Goal: Task Accomplishment & Management: Complete application form

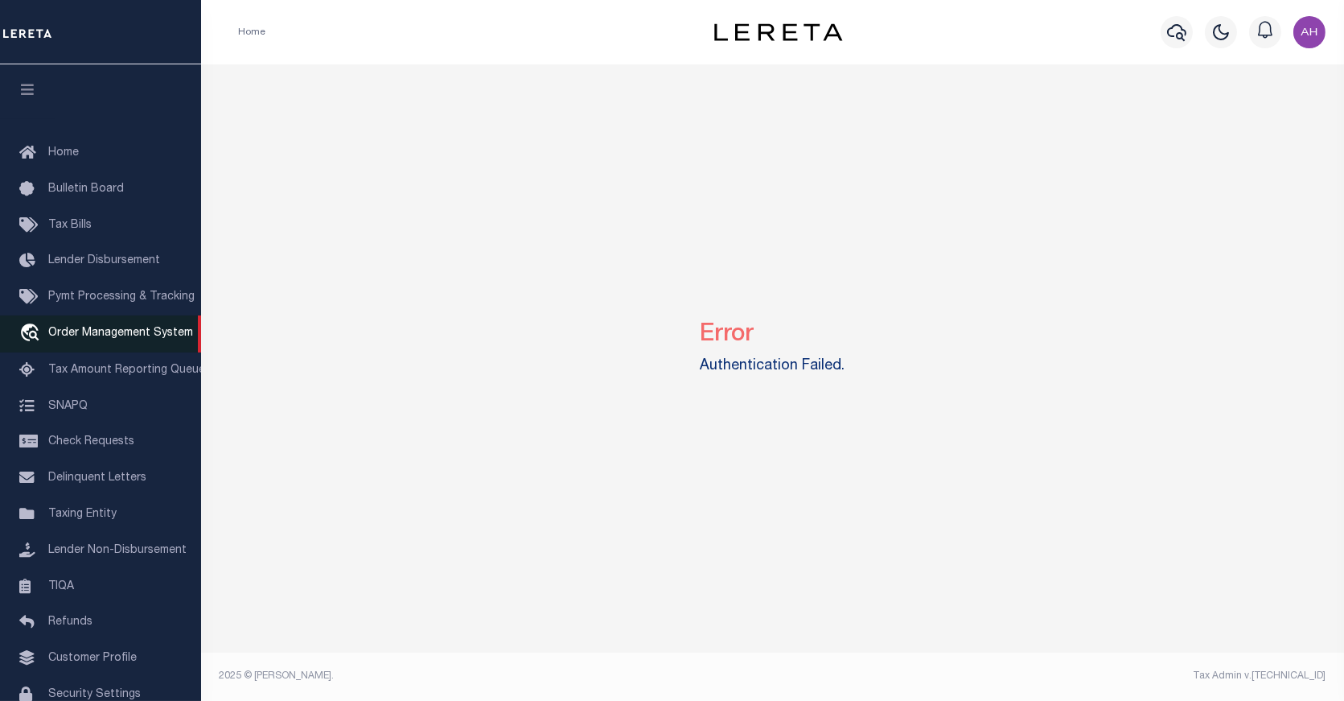
click at [100, 332] on span "Order Management System" at bounding box center [120, 332] width 145 height 11
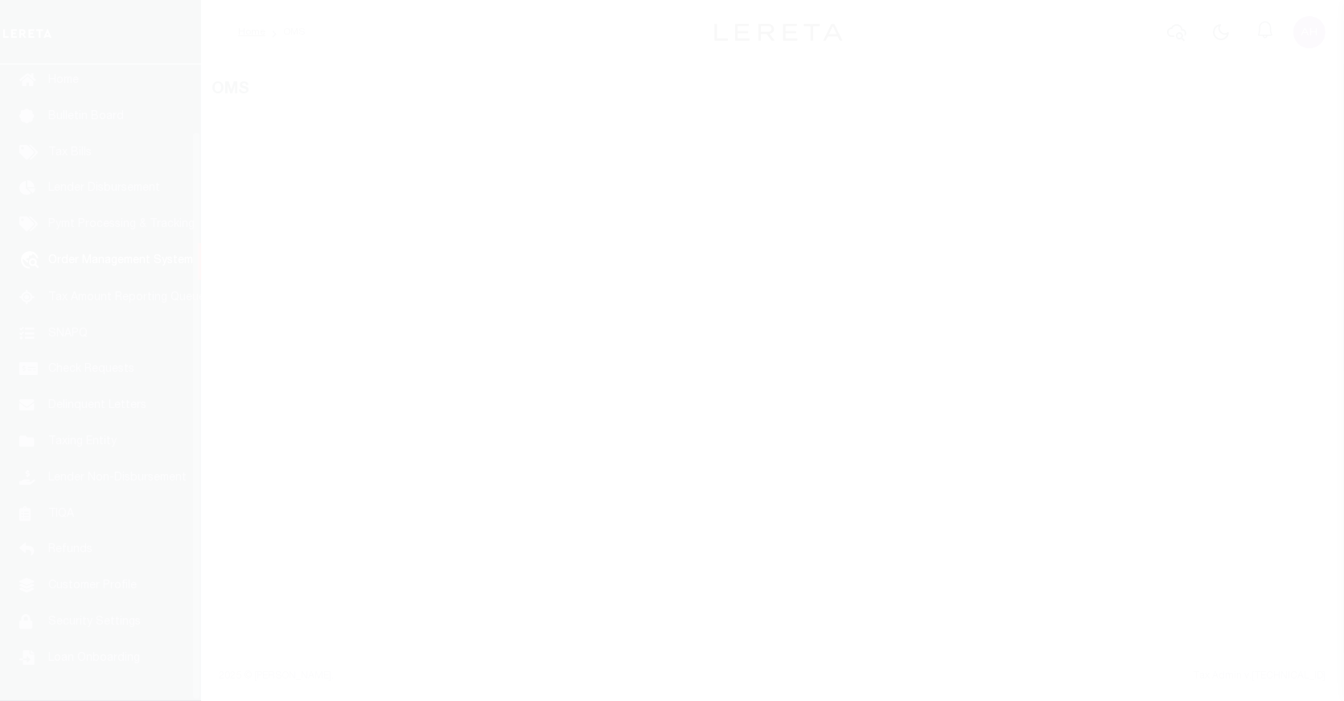
scroll to position [75, 0]
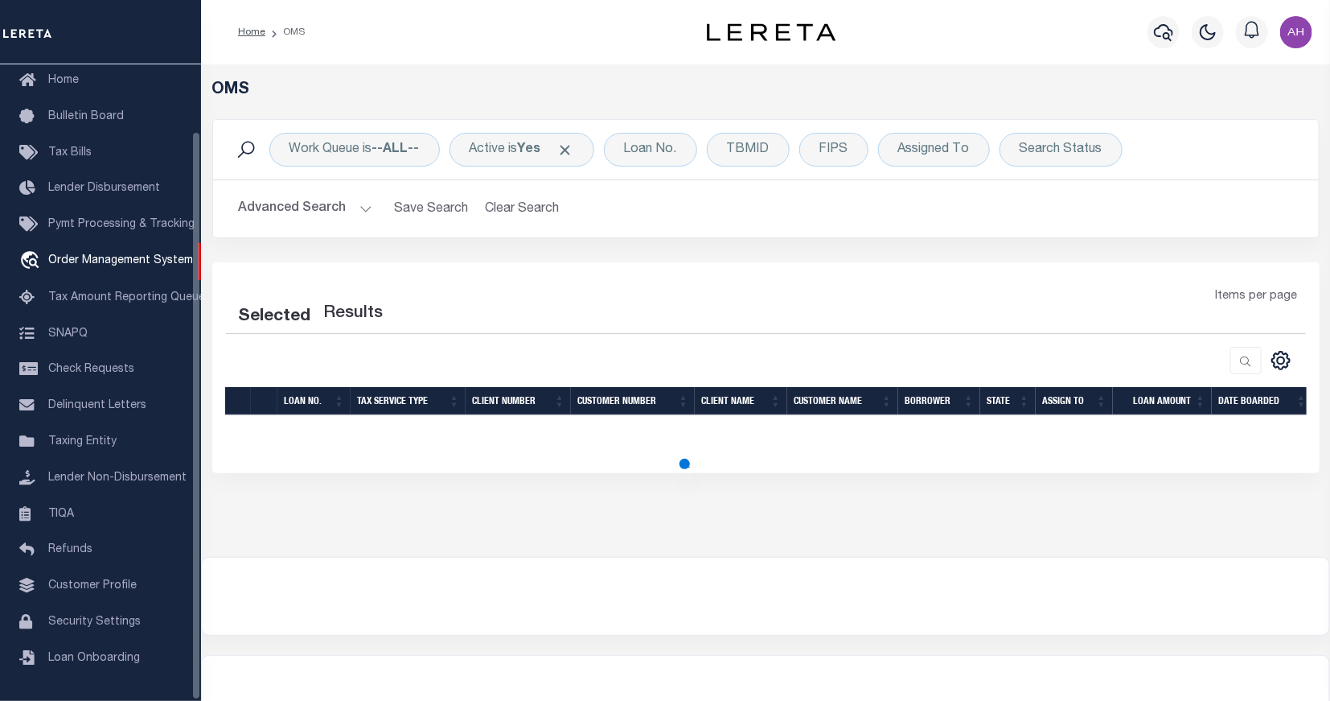
select select "200"
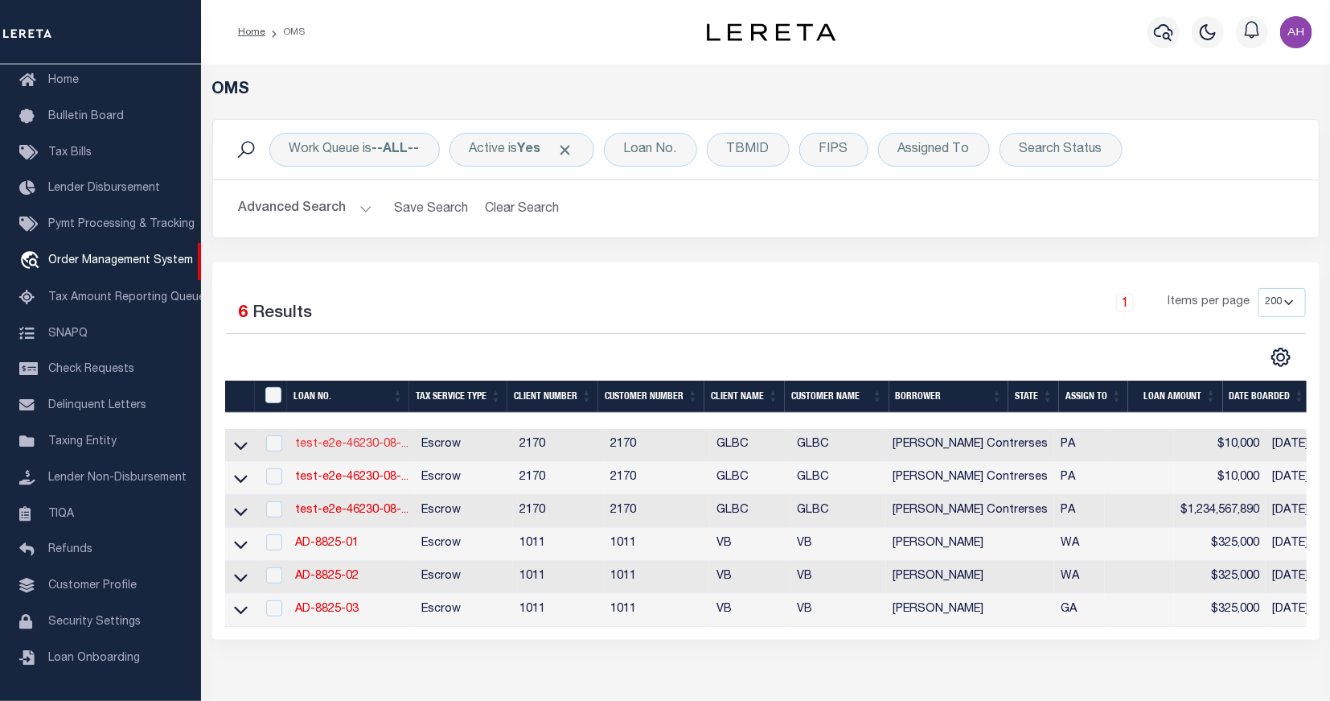
click at [310, 441] on link "test-e2e-46230-08-..." at bounding box center [351, 443] width 113 height 11
type input "test-e2e-46230-08-08-2025"
type input "[PERSON_NAME] Contrerses"
select select
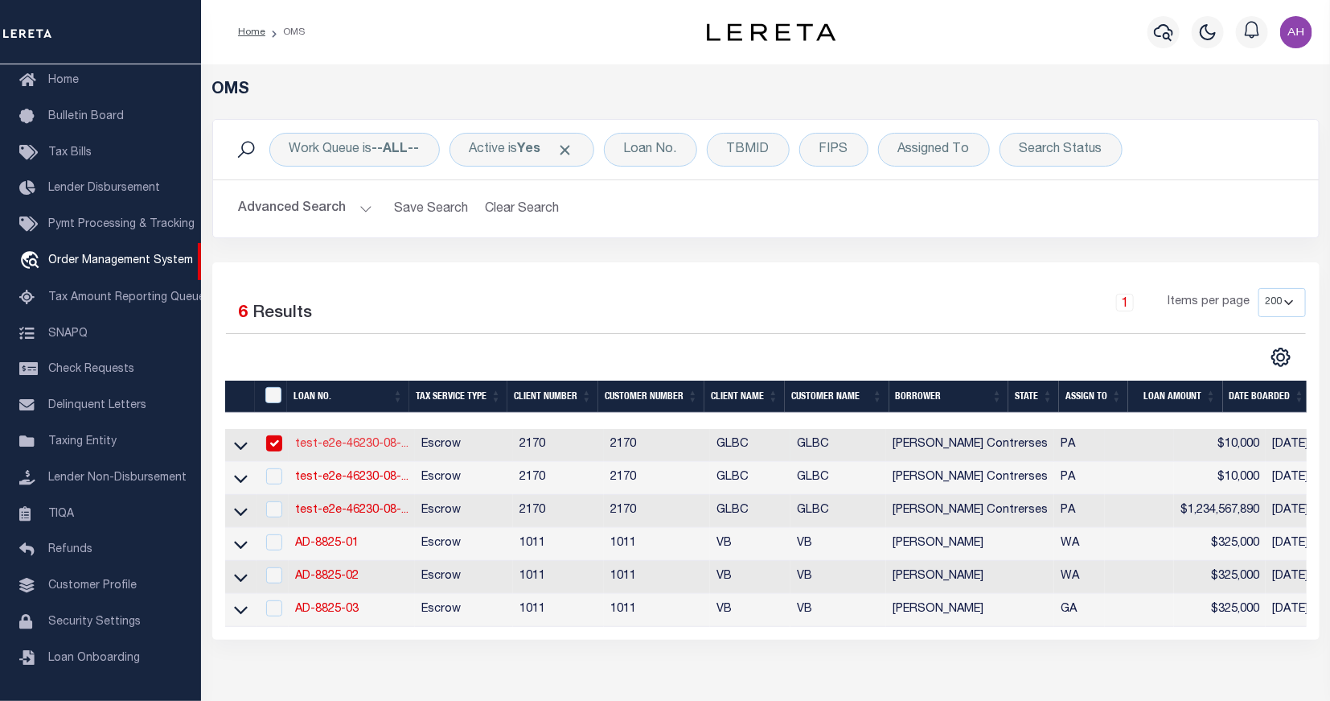
type input "2817 N 12TH ST"
type input "PHILADELPHIA PA 19133-1228"
type input "08/07/2025"
select select "1000"
select select "10"
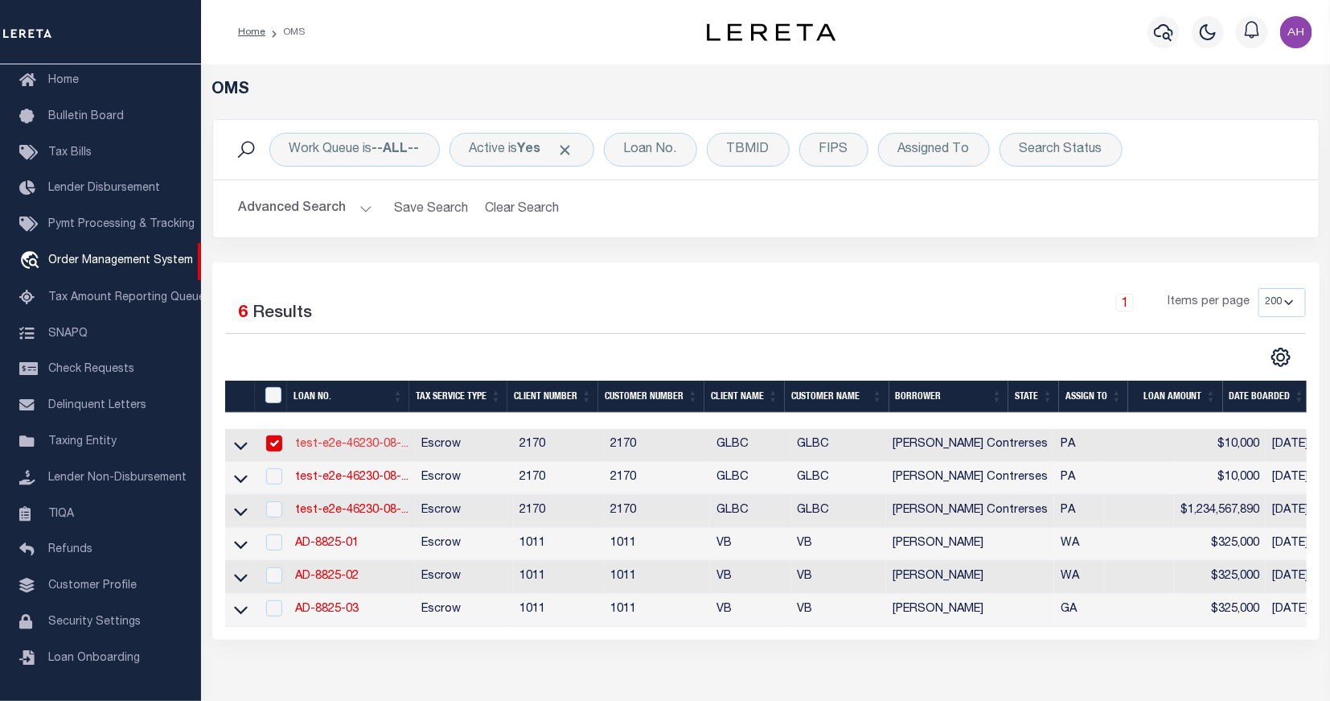
select select "Escrow"
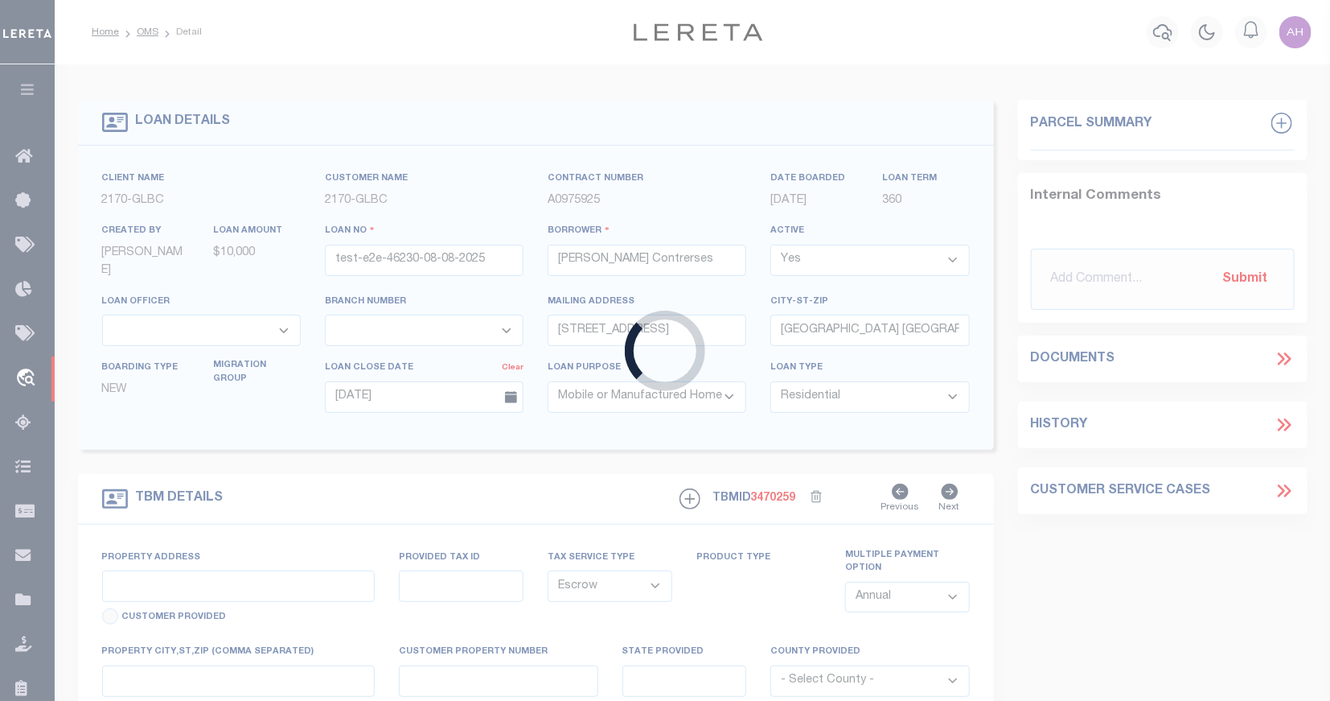
type input "2817 N 12TH ST"
type input "1302"
select select
type input "PHILADELPHIA PA 19133-1228"
type input "QA-CNUMBER-102134"
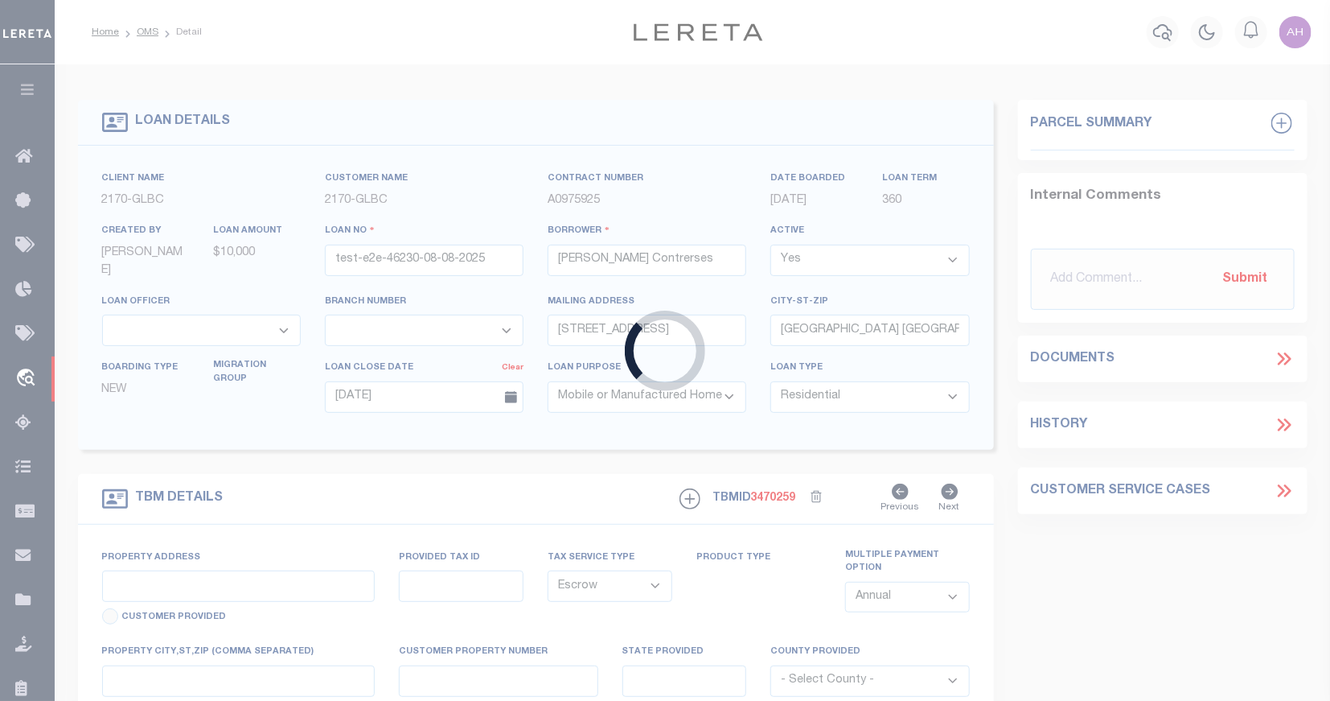
type input "PA"
type textarea "test legal"
type textarea "MH - Mobile Home Only"
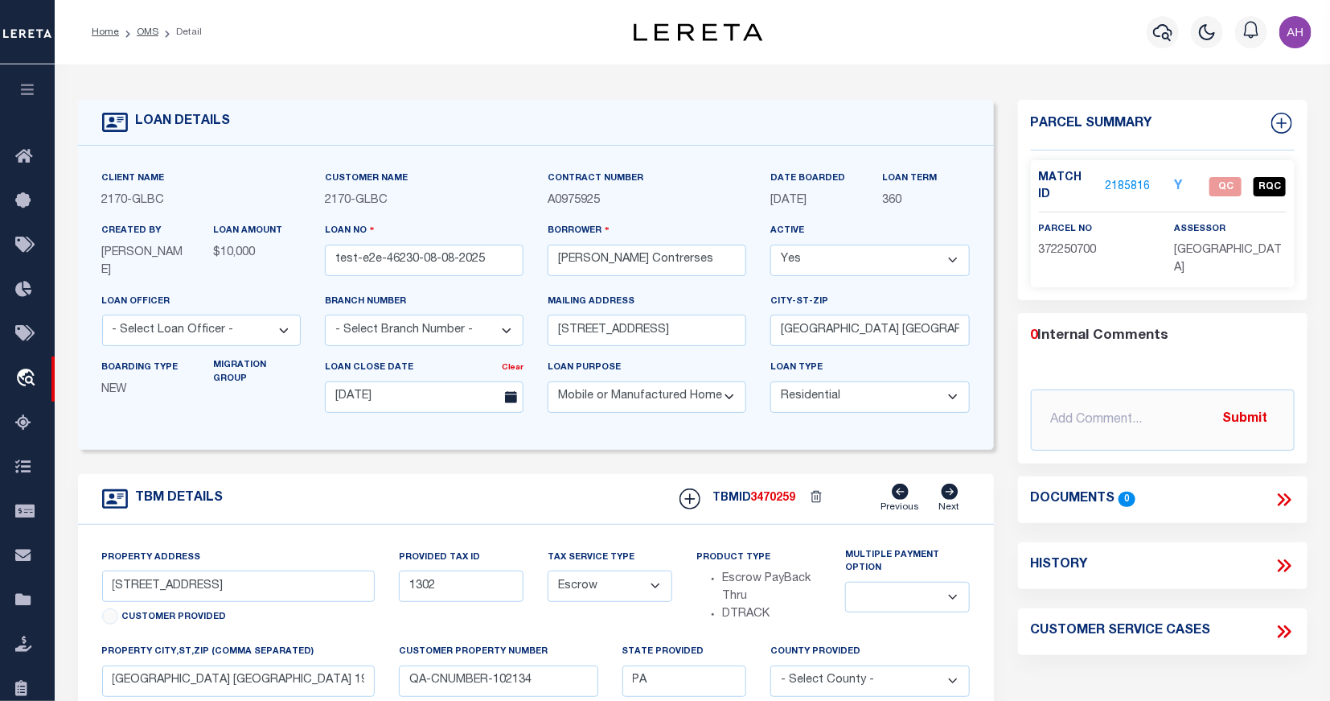
click at [1124, 181] on link "2185816" at bounding box center [1128, 187] width 45 height 17
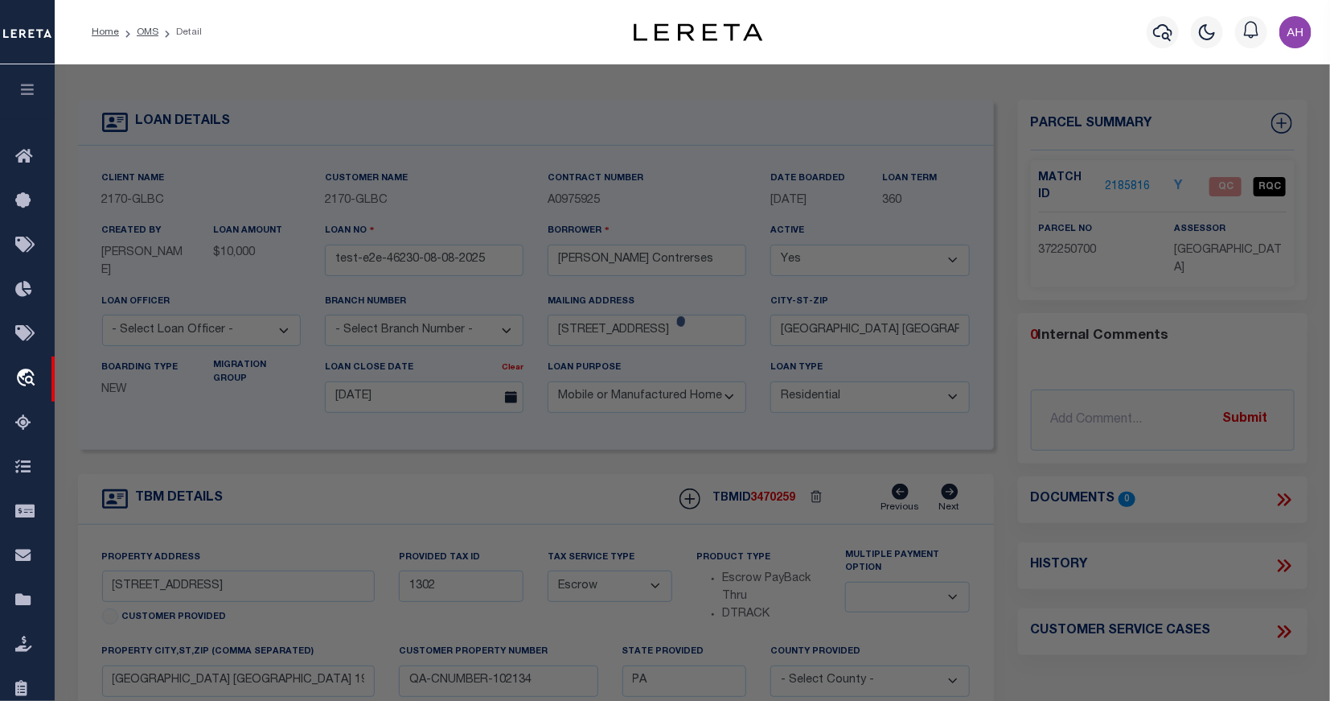
checkbox input "false"
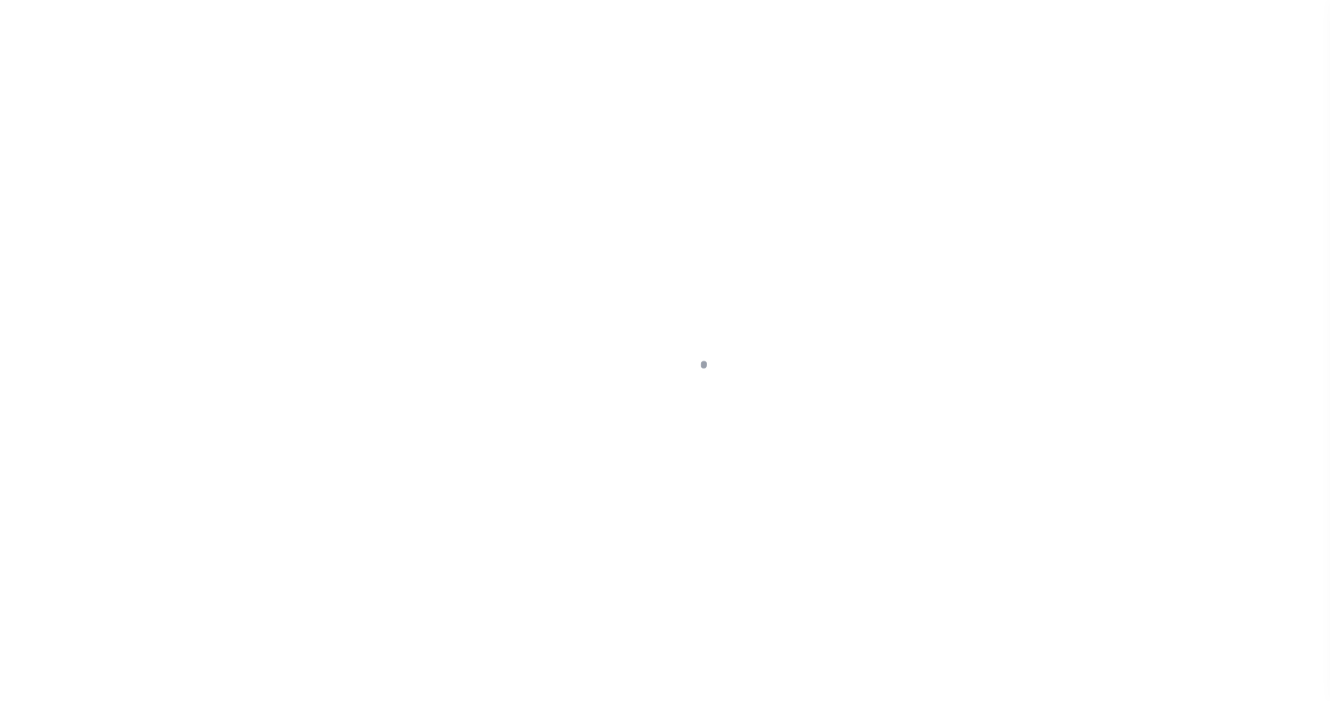
select select "1000"
select select "10"
select select "Escrow"
type input "2817 N 12TH ST"
type input "1302"
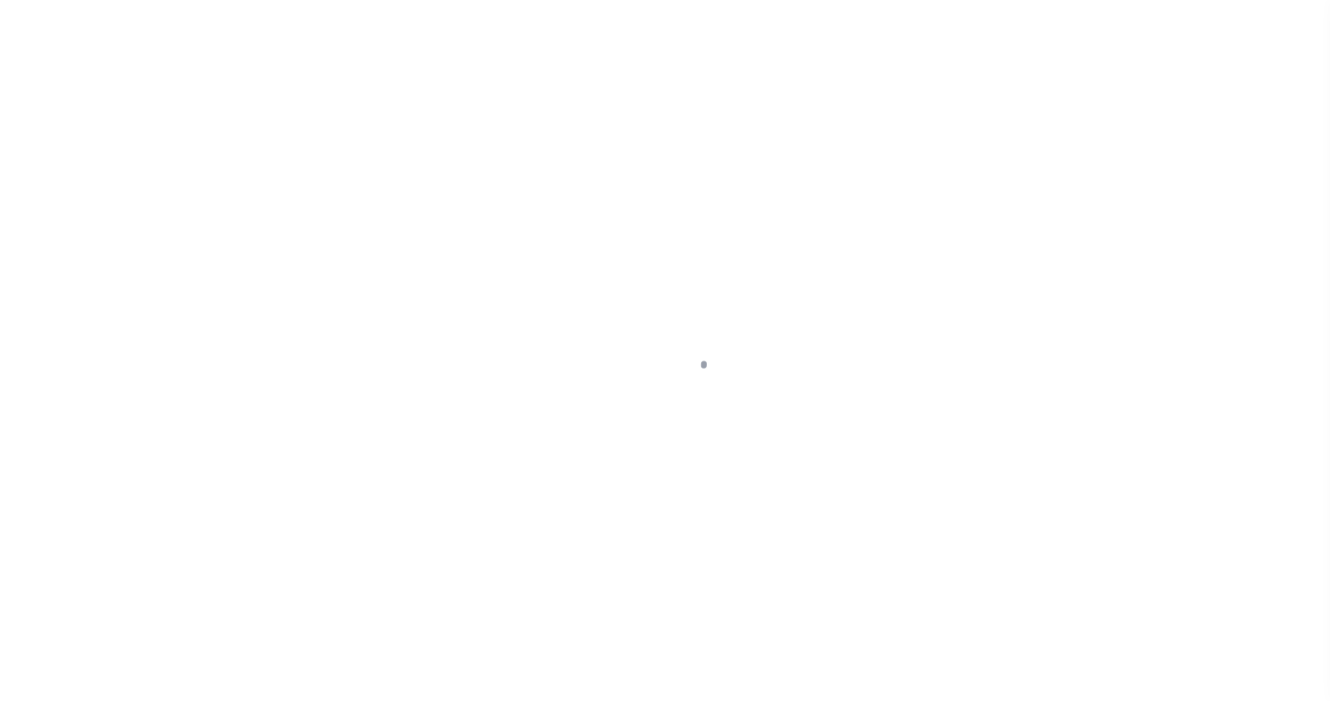
select select
type input "PHILADELPHIA PA 19133-1228"
type input "QA-CNUMBER-102134"
type input "PA"
type textarea "test legal"
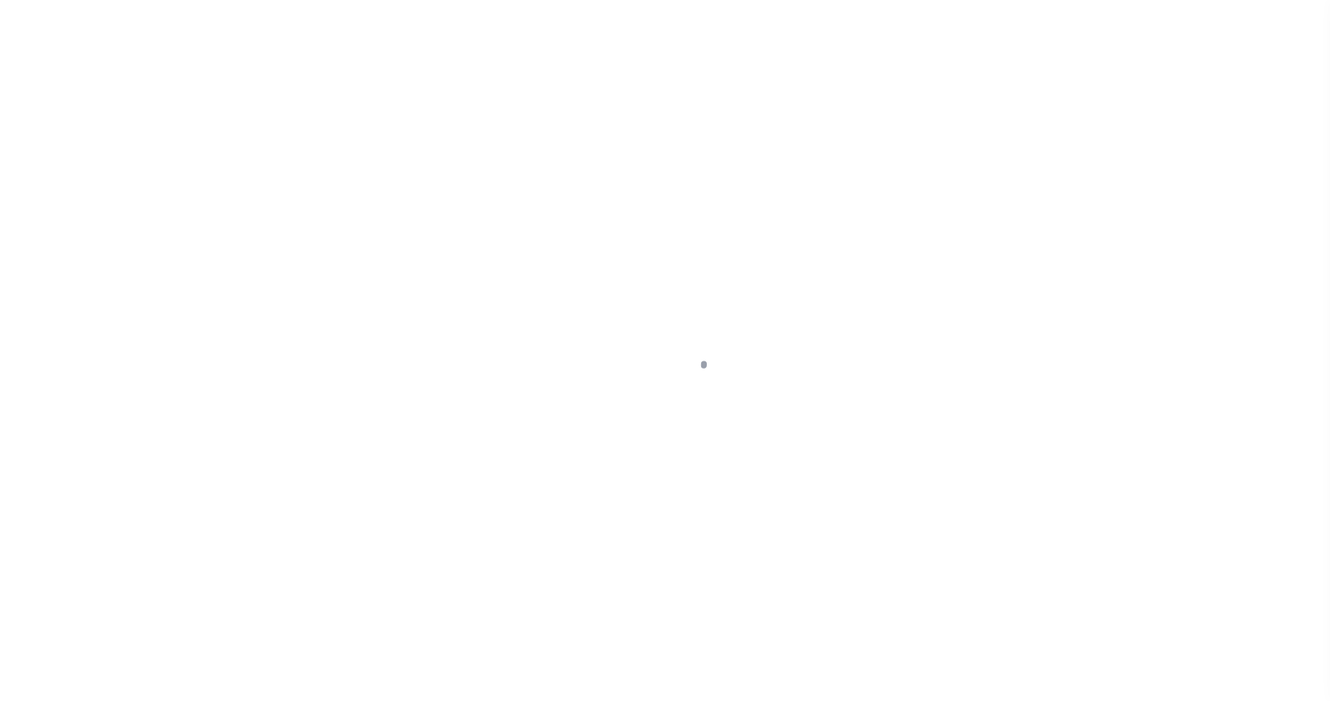
type textarea "MH - Mobile Home Only"
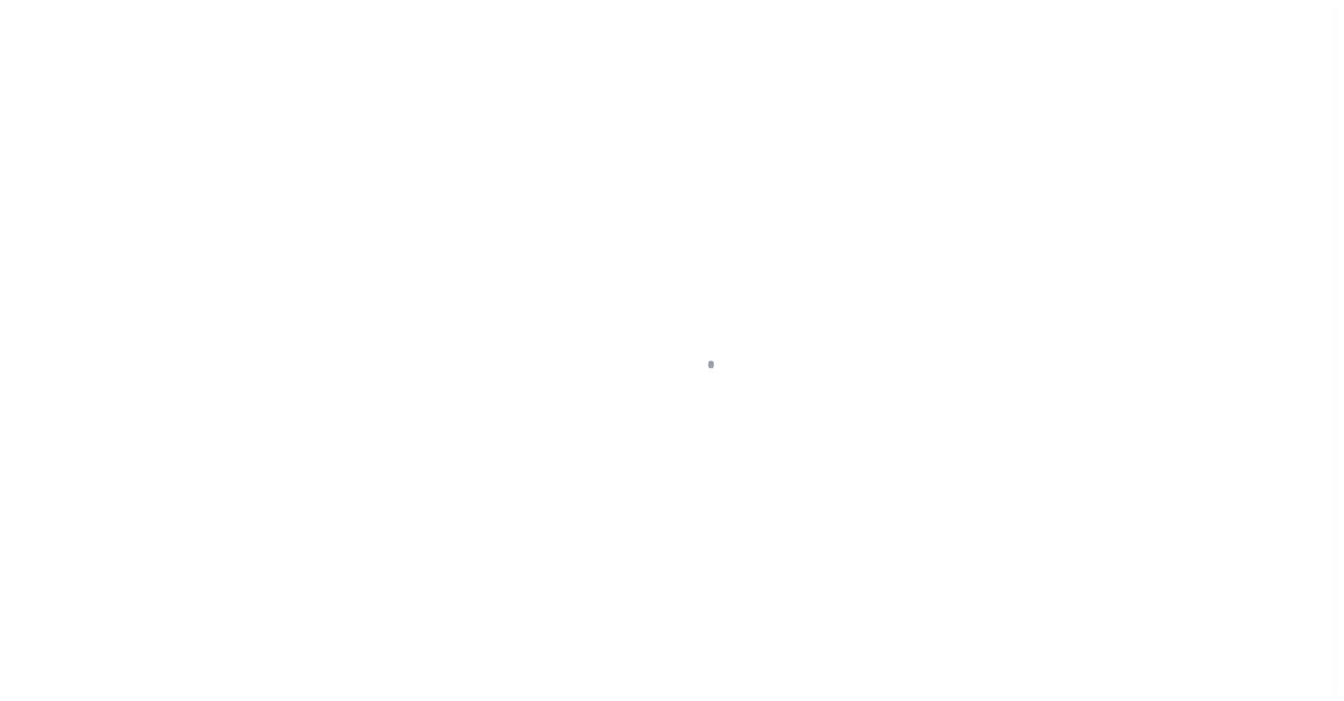
scroll to position [75, 0]
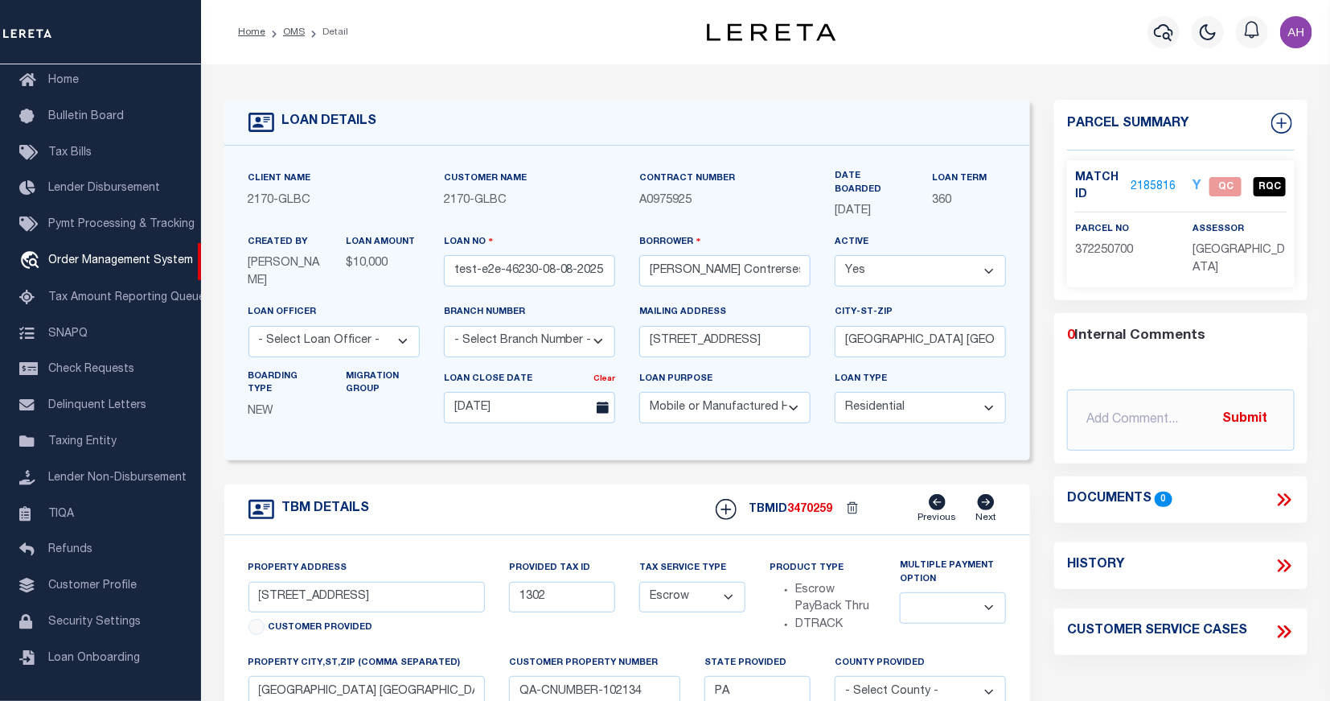
click at [1141, 183] on link "2185816" at bounding box center [1153, 187] width 45 height 17
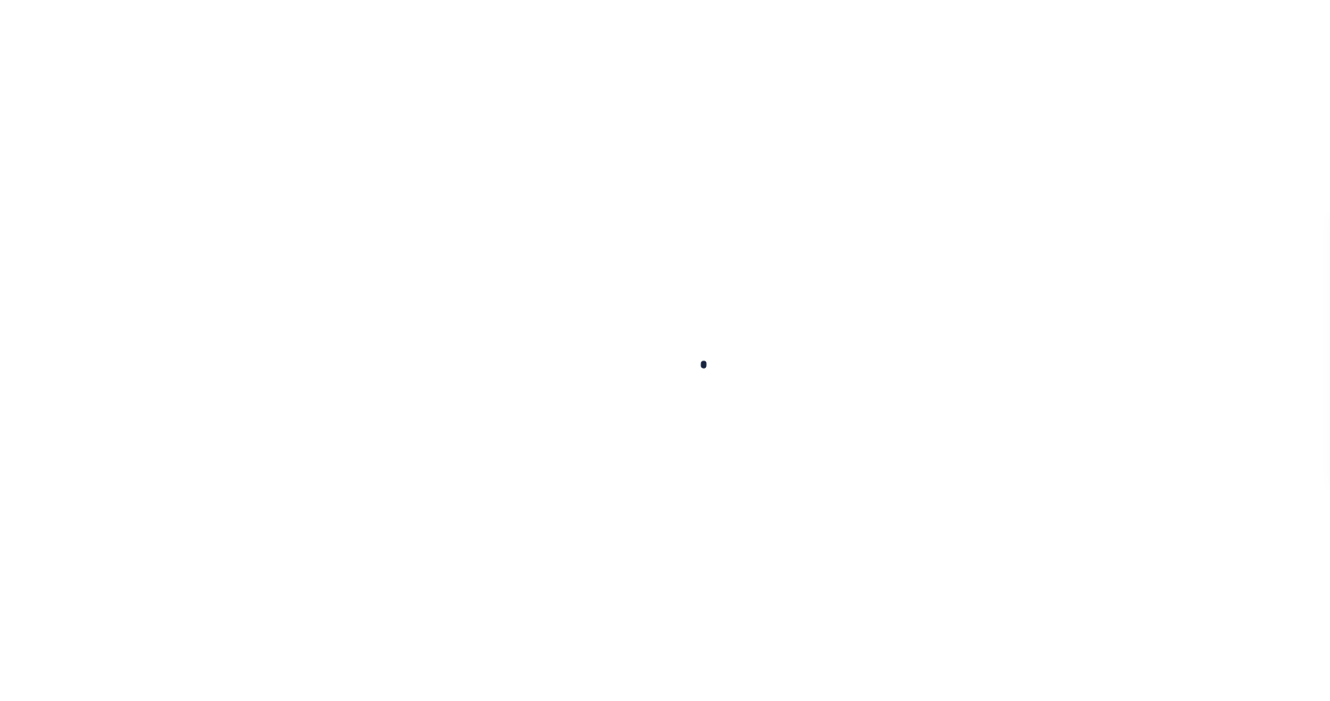
scroll to position [115, 0]
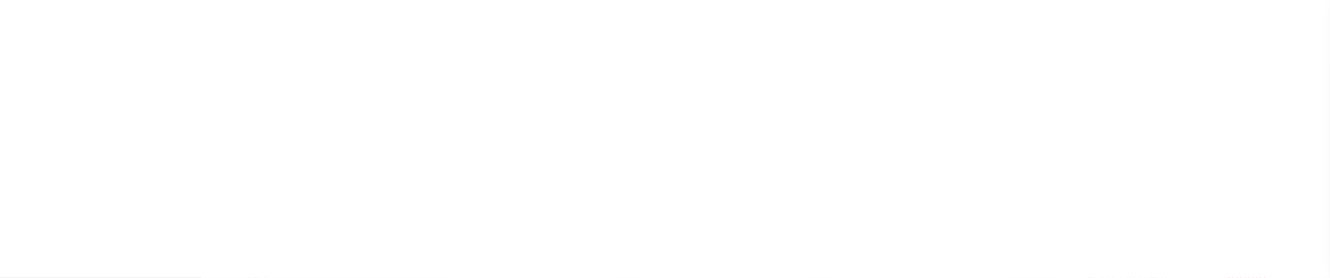
type input "test-e2e-46230-08-08-2025"
type input "Carlos R. Contrerses"
select select
type input "[STREET_ADDRESS]"
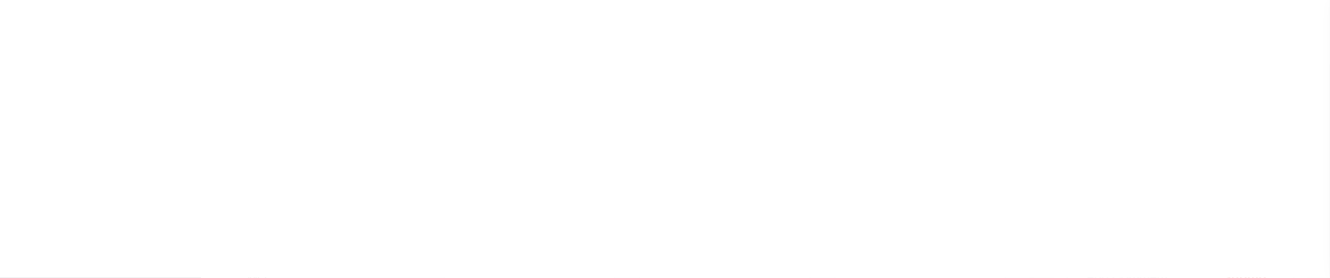
type input "[GEOGRAPHIC_DATA] [GEOGRAPHIC_DATA] 19133-1228"
type input "[DATE]"
select select "1000"
select select "10"
select select "Escrow"
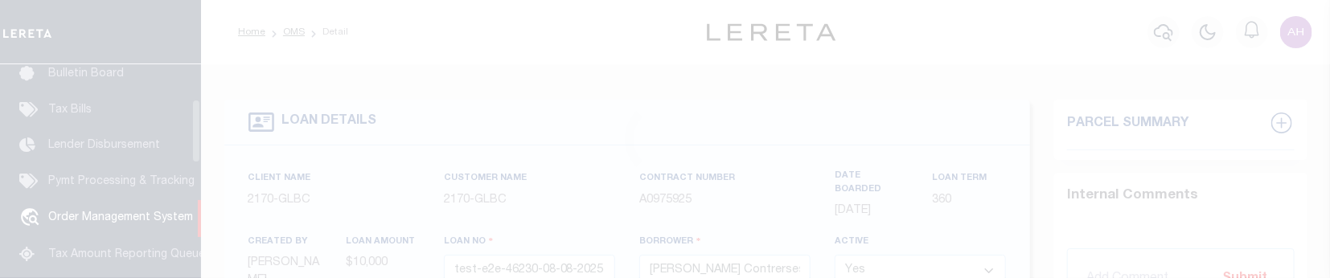
type input "[STREET_ADDRESS]"
type input "1302"
select select
type input "PHILADELPHIA PA 19133-1228"
type input "QA-CNUMBER-102134"
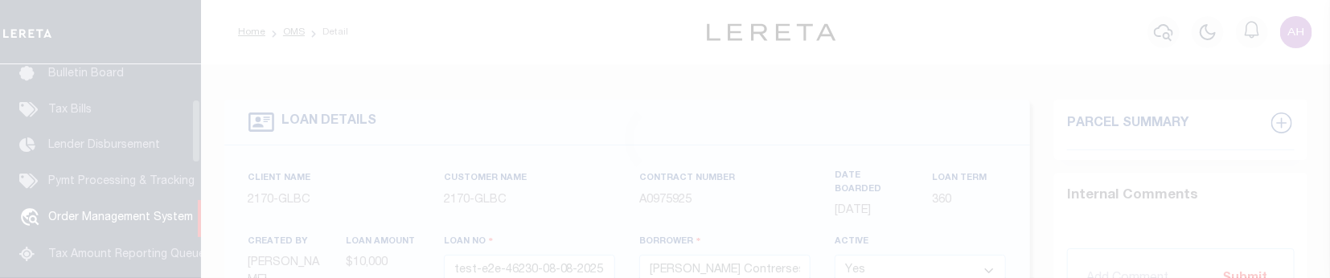
type input "PA"
type textarea "test legal"
type textarea "MH - Mobile Home Only"
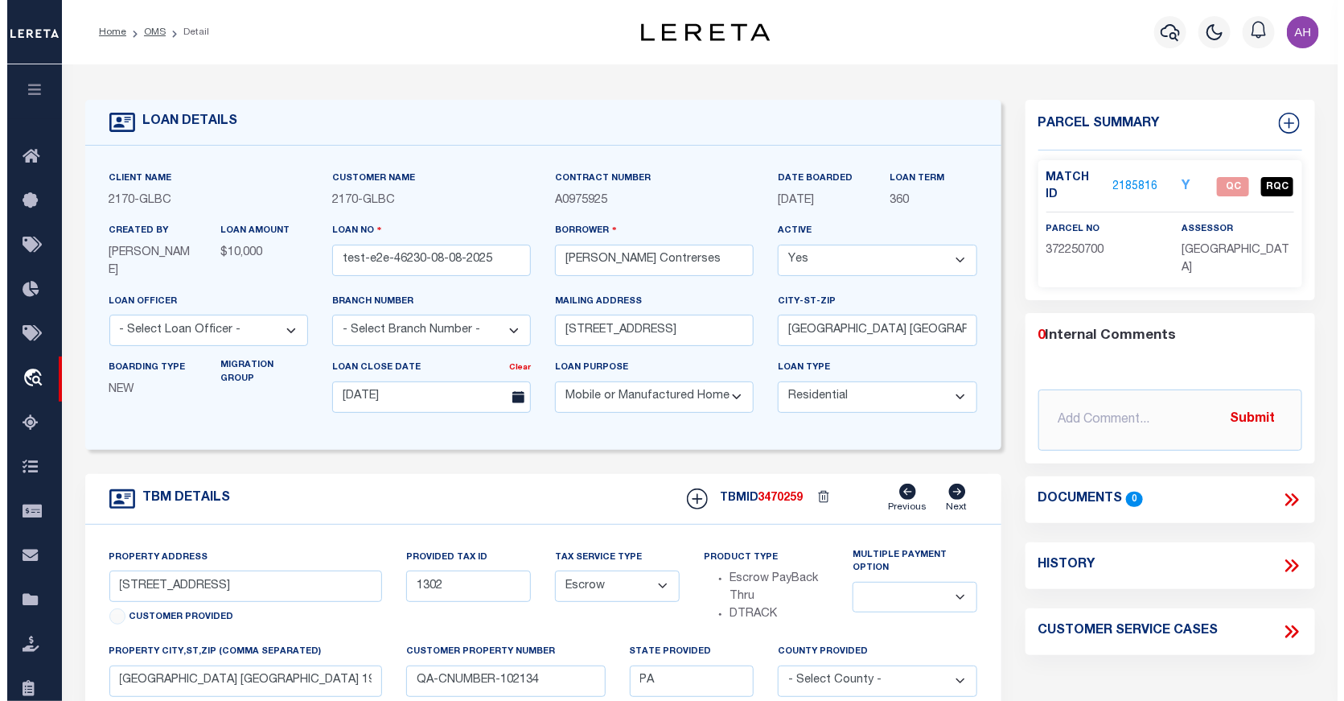
scroll to position [0, 0]
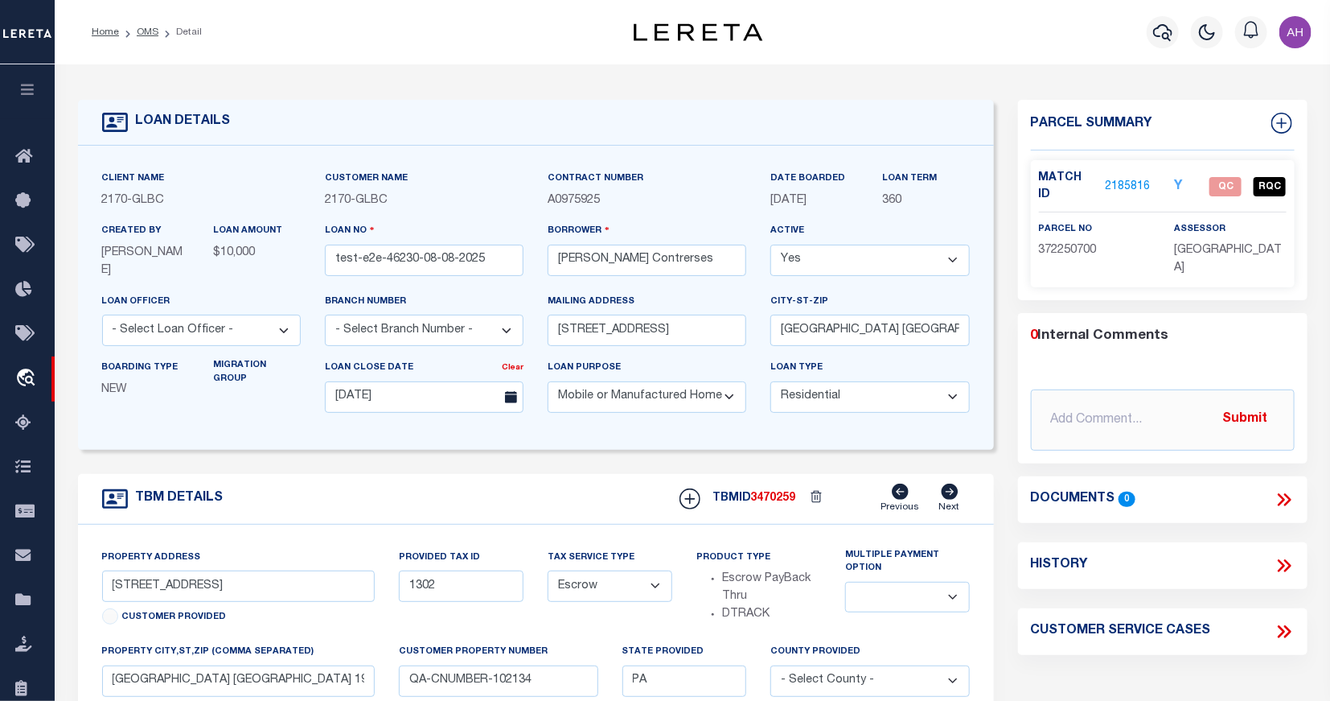
click at [1124, 183] on link "2185816" at bounding box center [1128, 187] width 45 height 17
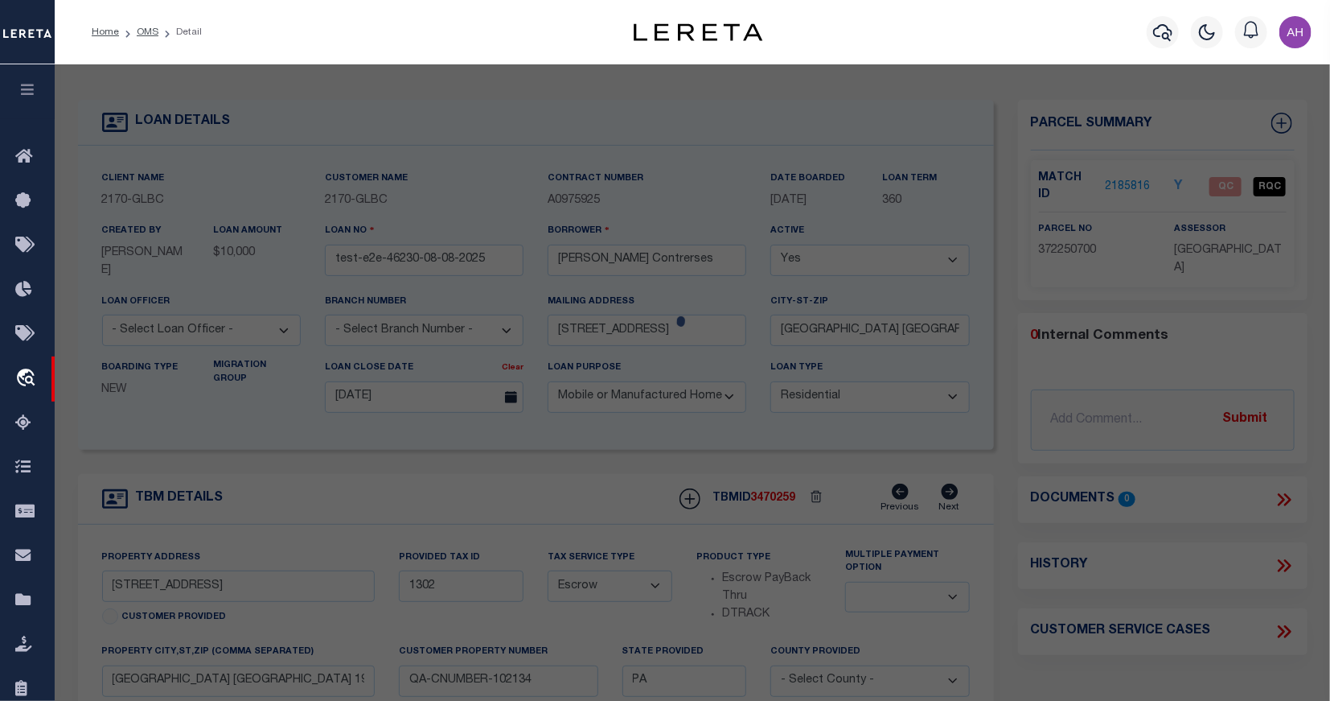
checkbox input "false"
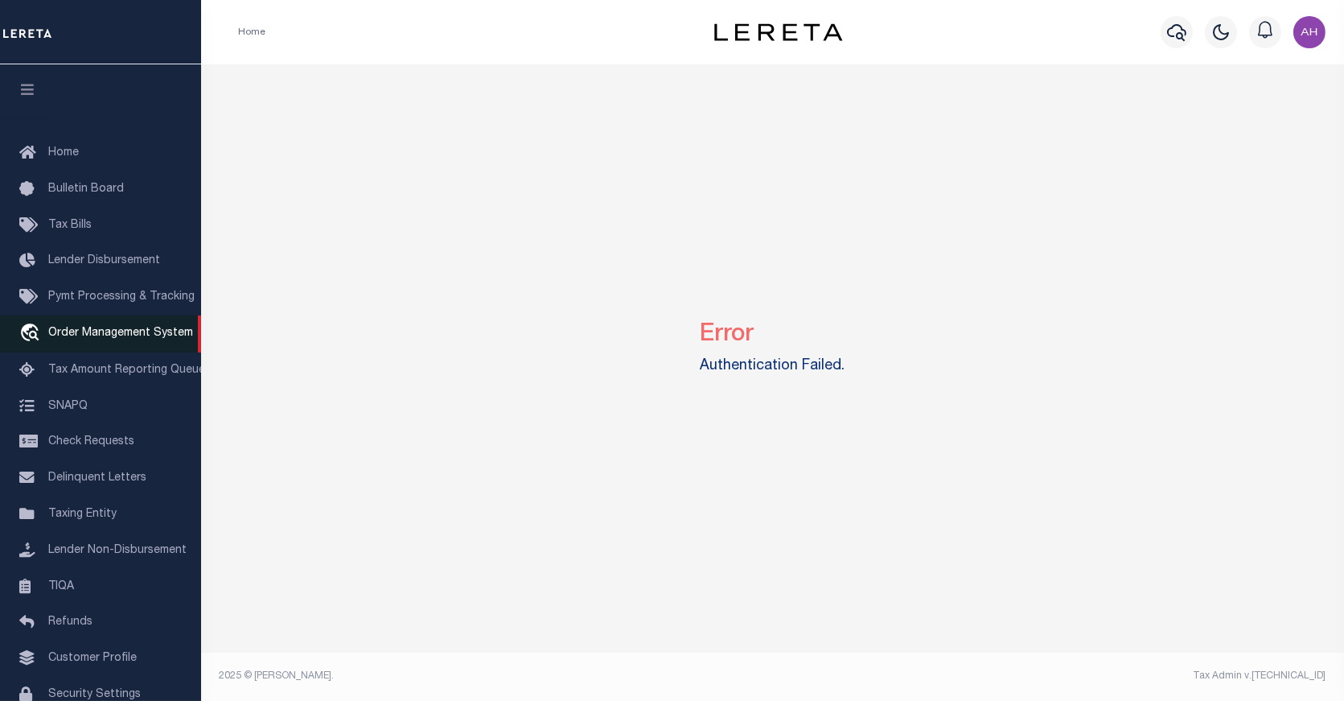
click at [121, 335] on span "Order Management System" at bounding box center [120, 332] width 145 height 11
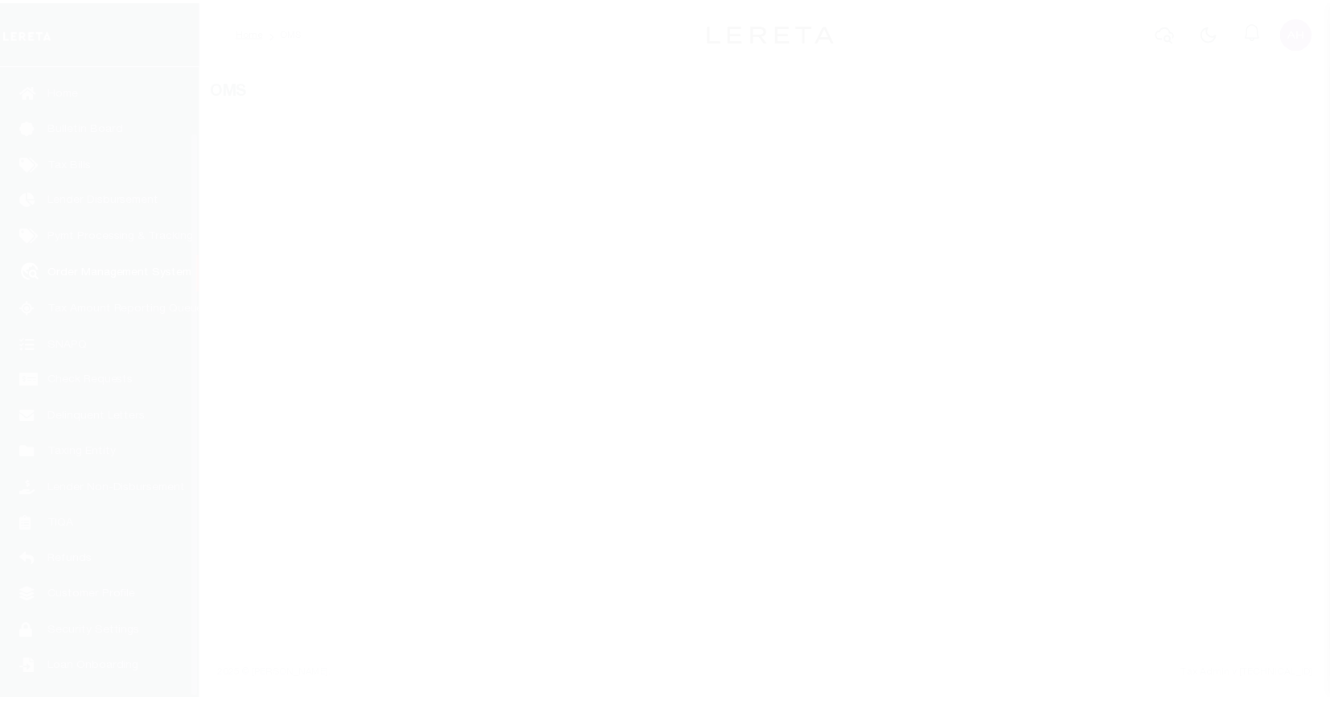
scroll to position [75, 0]
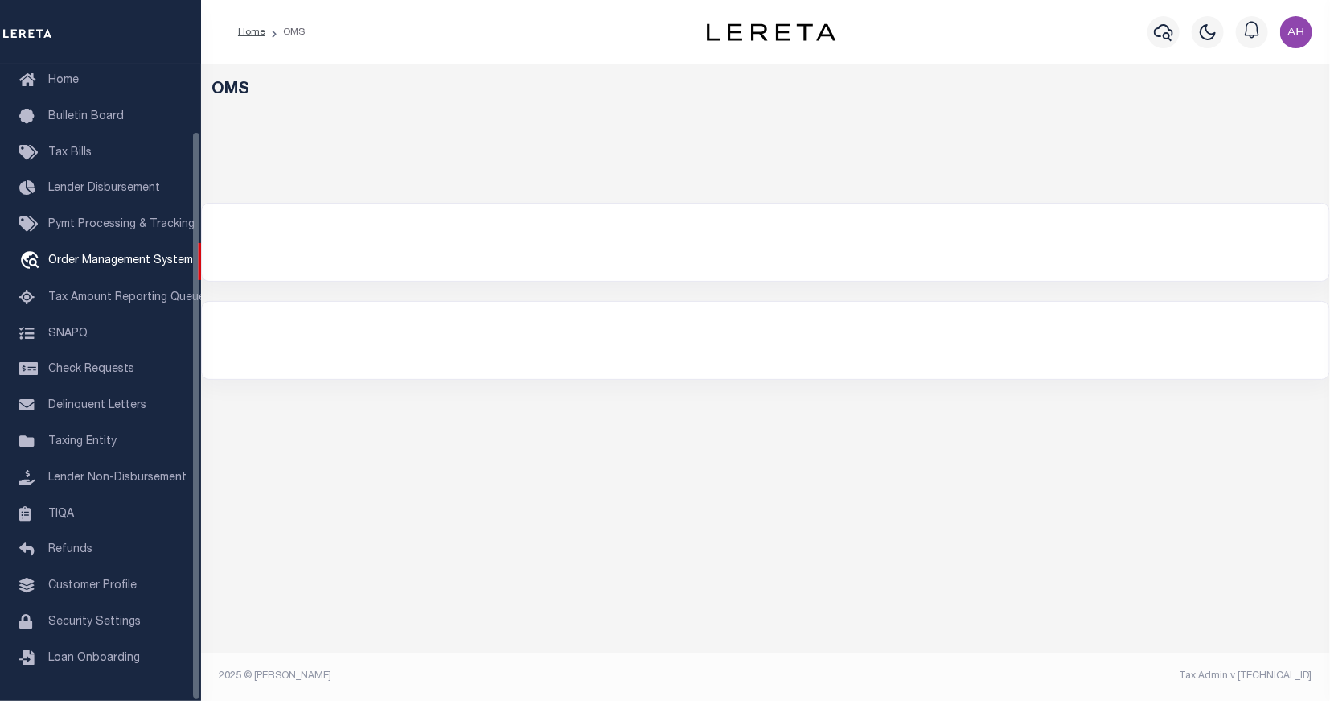
select select "200"
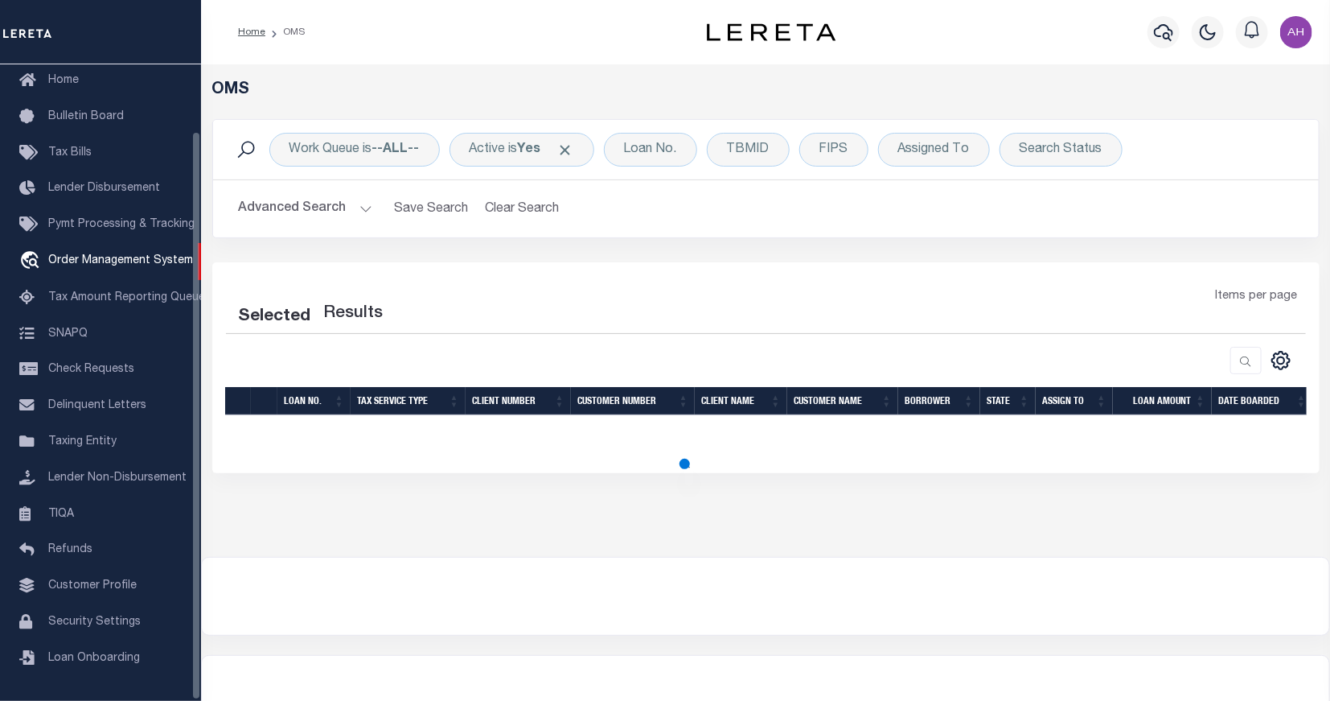
select select "200"
